Goal: Navigation & Orientation: Find specific page/section

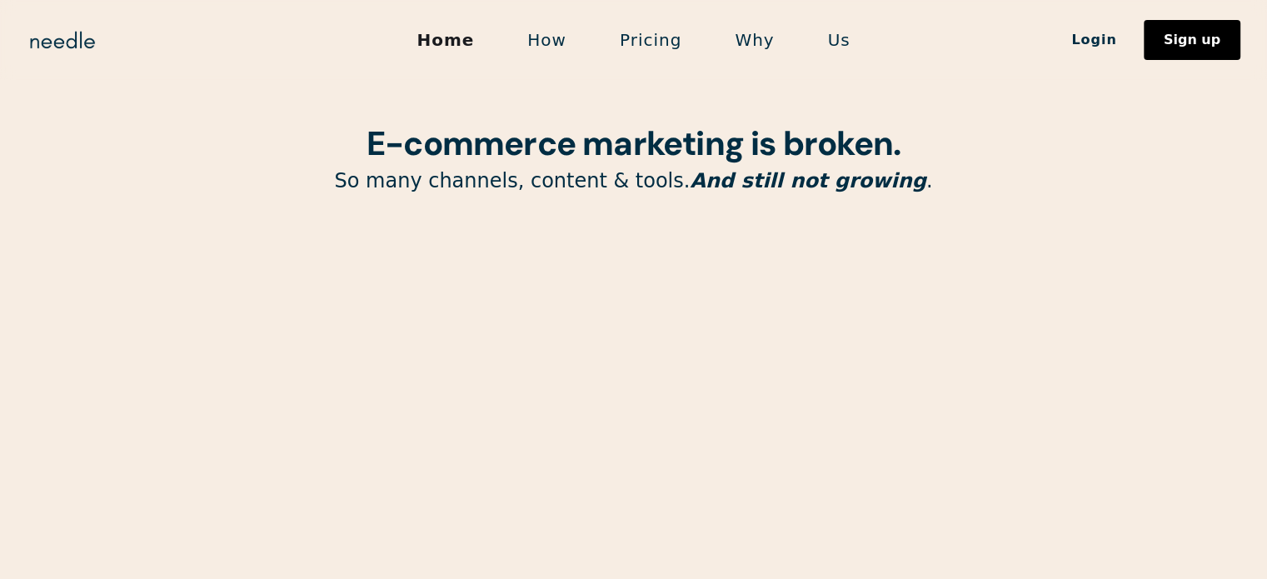
click at [840, 41] on link "Us" at bounding box center [839, 39] width 76 height 35
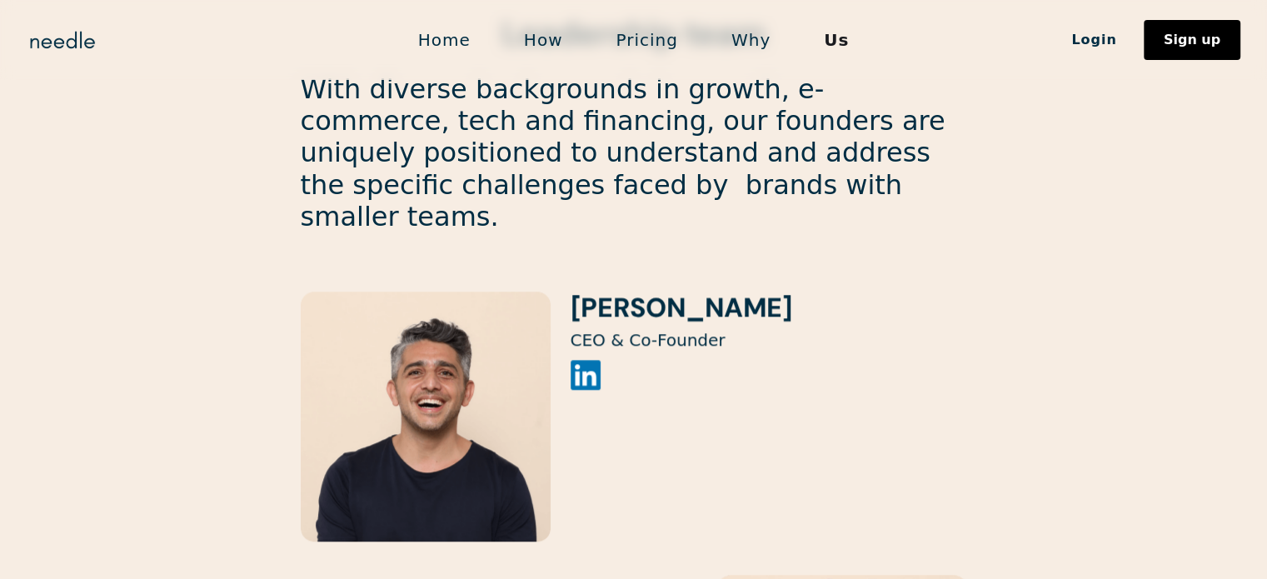
scroll to position [1666, 0]
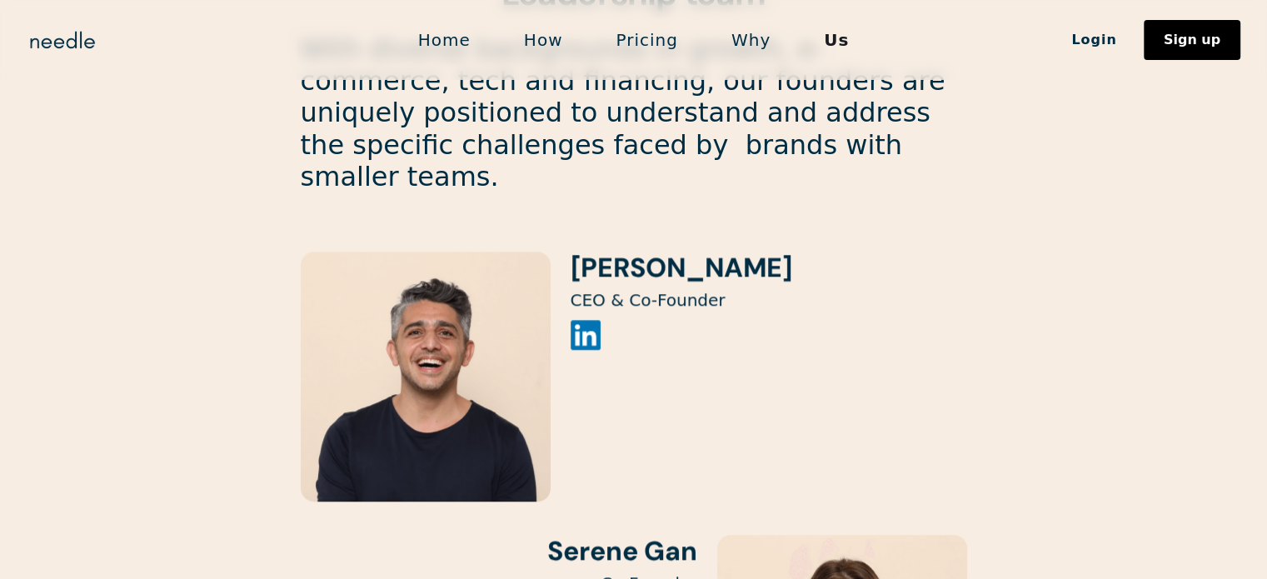
click at [706, 252] on h3 "[PERSON_NAME]" at bounding box center [682, 268] width 222 height 32
click at [694, 290] on p "CEO & Co-Founder" at bounding box center [682, 300] width 222 height 20
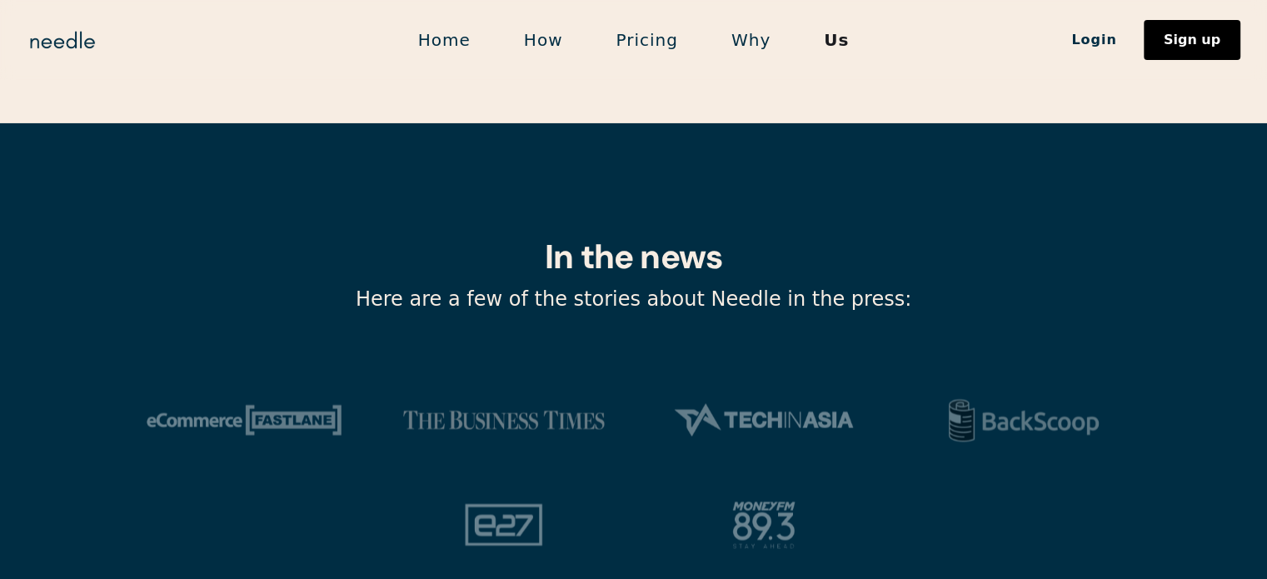
scroll to position [5687, 0]
